Goal: Task Accomplishment & Management: Manage account settings

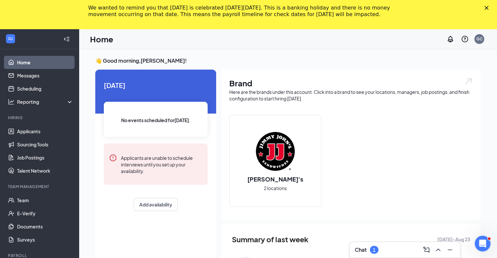
click at [490, 5] on div "We wanted to remind you that Labor Day is celebrated on Monday, September 1, 20…" at bounding box center [248, 11] width 497 height 17
click at [490, 10] on div "We wanted to remind you that Labor Day is celebrated on Monday, September 1, 20…" at bounding box center [248, 11] width 497 height 17
click at [377, 256] on div "Chat 1" at bounding box center [405, 250] width 111 height 16
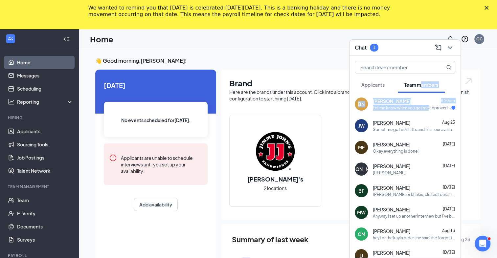
drag, startPoint x: 428, startPoint y: 110, endPoint x: 422, endPoint y: 86, distance: 25.2
click at [422, 86] on div "Applicants Team members BN Brad Nieman 8:20pm Let me know when you get me appro…" at bounding box center [405, 157] width 111 height 202
click at [388, 48] on div "Chat 1" at bounding box center [405, 47] width 101 height 10
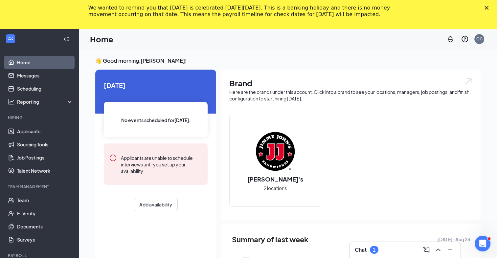
click at [489, 8] on icon "Close" at bounding box center [487, 8] width 4 height 4
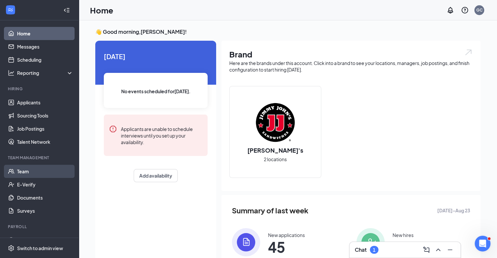
click at [33, 169] on link "Team" at bounding box center [45, 171] width 56 height 13
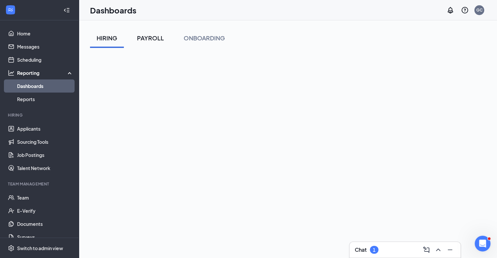
click at [143, 36] on div "PAYROLL" at bounding box center [150, 38] width 27 height 8
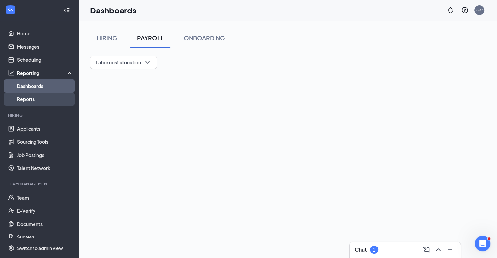
click at [22, 97] on link "Reports" at bounding box center [45, 99] width 56 height 13
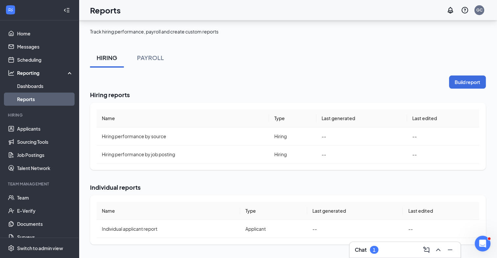
scroll to position [68, 0]
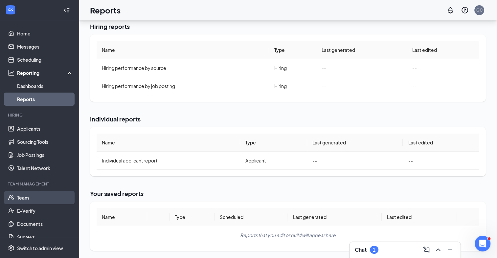
click at [23, 198] on link "Team" at bounding box center [45, 197] width 56 height 13
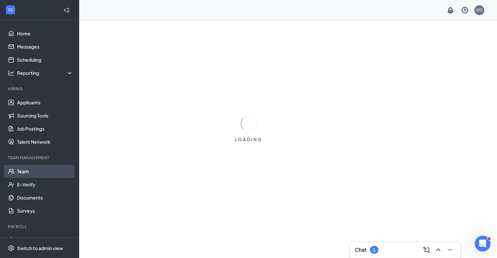
click at [47, 169] on link "Team" at bounding box center [45, 171] width 56 height 13
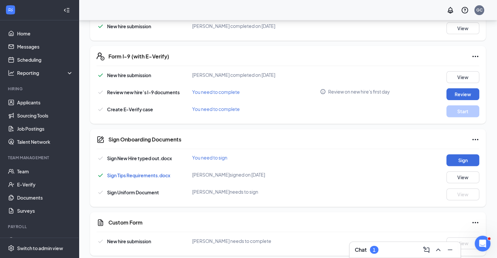
scroll to position [209, 0]
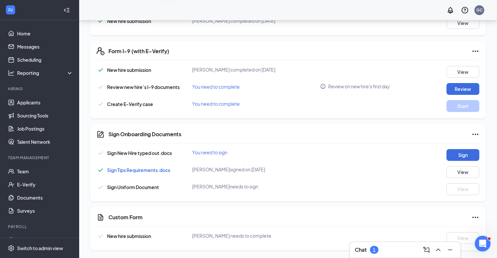
click at [474, 218] on icon "Ellipses" at bounding box center [475, 218] width 8 height 8
click at [364, 203] on div "Basic Information complete New hire submission [PERSON_NAME] completed on [DATE…" at bounding box center [288, 117] width 396 height 265
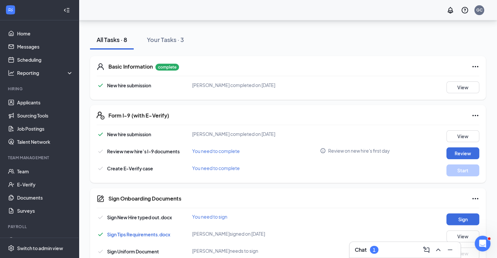
scroll to position [0, 0]
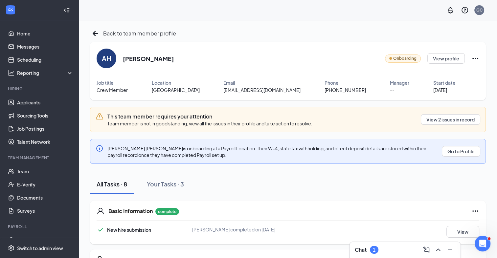
click at [474, 60] on icon "Ellipses" at bounding box center [475, 59] width 8 height 8
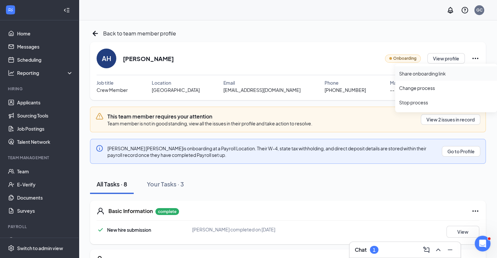
click at [424, 71] on div "Share onboarding link" at bounding box center [446, 73] width 94 height 7
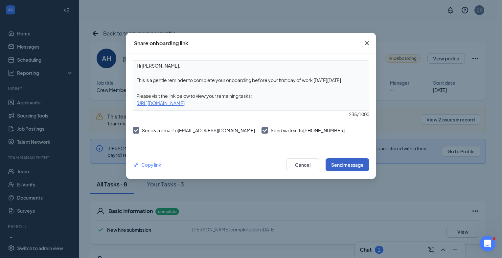
click at [355, 163] on button "Send message" at bounding box center [348, 164] width 44 height 13
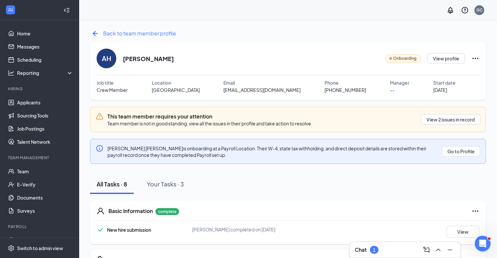
click at [109, 34] on span "Back to team member profile" at bounding box center [139, 33] width 73 height 8
